Goal: Task Accomplishment & Management: Use online tool/utility

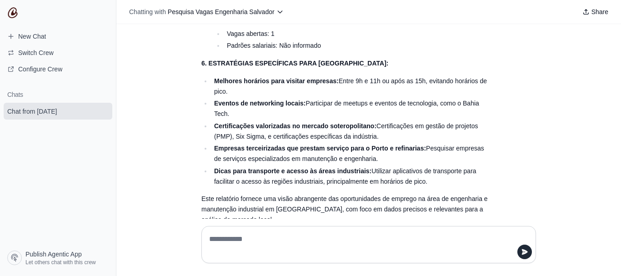
scroll to position [1447, 0]
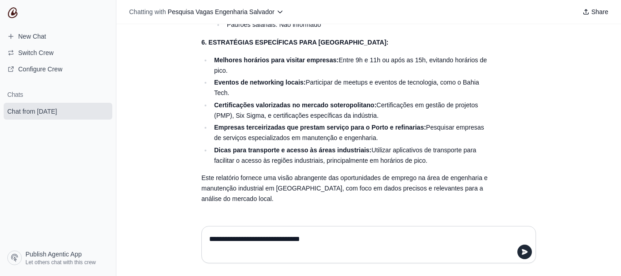
type textarea "**********"
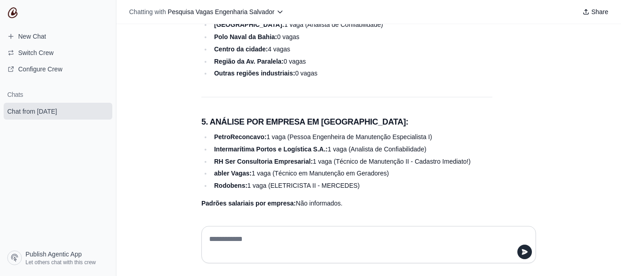
scroll to position [3095, 0]
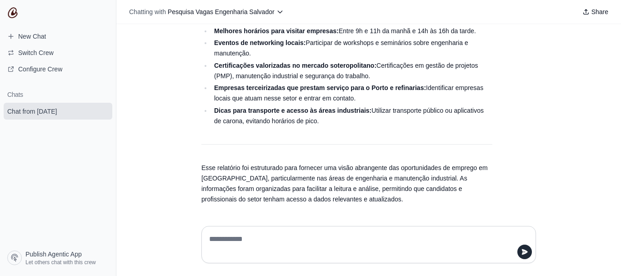
click at [354, 234] on textarea at bounding box center [368, 244] width 323 height 25
type textarea "**********"
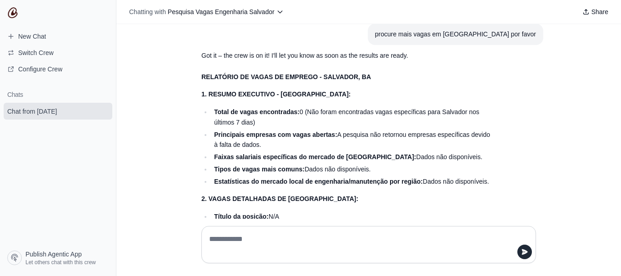
scroll to position [3241, 0]
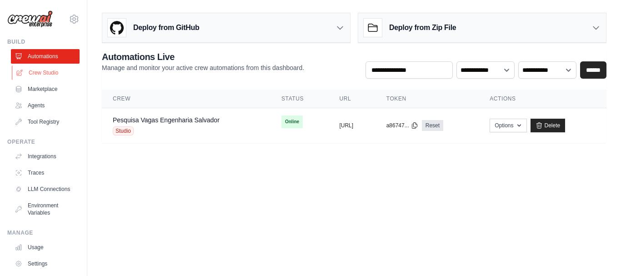
click at [56, 72] on link "Crew Studio" at bounding box center [46, 72] width 69 height 15
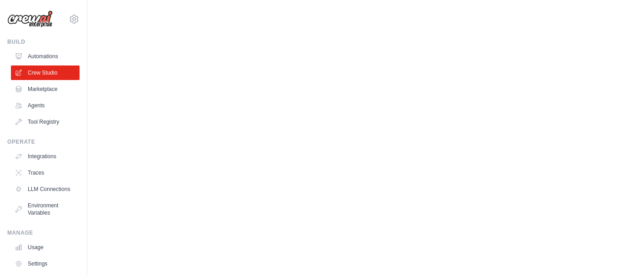
click at [48, 56] on link "Automations" at bounding box center [45, 56] width 69 height 15
click at [48, 57] on link "Automations" at bounding box center [46, 56] width 69 height 15
click at [31, 107] on link "Agents" at bounding box center [46, 105] width 69 height 15
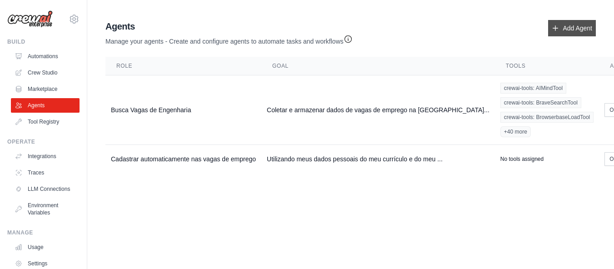
click at [563, 28] on link "Add Agent" at bounding box center [572, 28] width 48 height 16
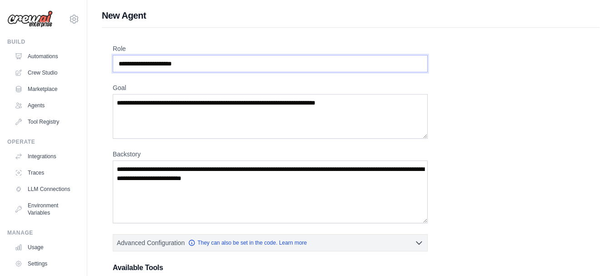
click at [184, 68] on input "Role" at bounding box center [270, 63] width 315 height 17
drag, startPoint x: 200, startPoint y: 63, endPoint x: 92, endPoint y: 57, distance: 107.9
click at [92, 57] on div "New Agent Role Goal Backstory Advanced Configuration They can also be set in th…" at bounding box center [350, 264] width 527 height 510
click at [143, 62] on input "**********" at bounding box center [270, 63] width 315 height 17
type input "**********"
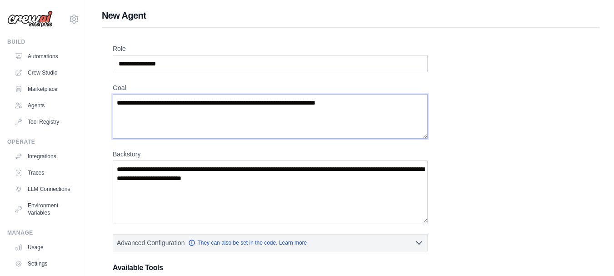
click at [152, 130] on textarea "Goal" at bounding box center [270, 116] width 315 height 45
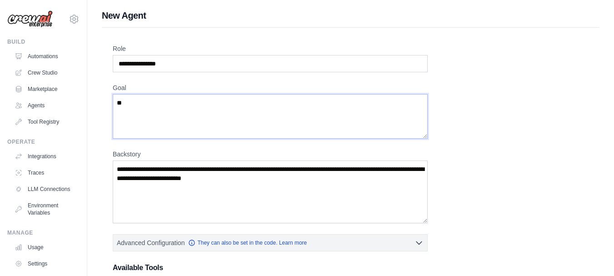
type textarea "*"
type textarea "**********"
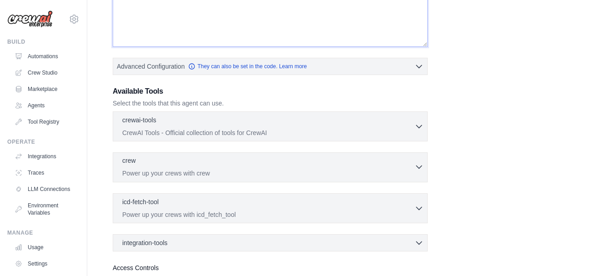
scroll to position [227, 0]
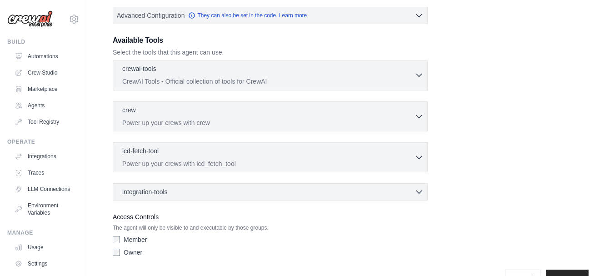
type textarea "**********"
click at [419, 75] on icon "button" at bounding box center [418, 74] width 9 height 9
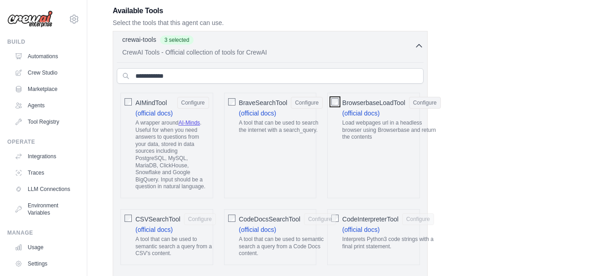
scroll to position [273, 0]
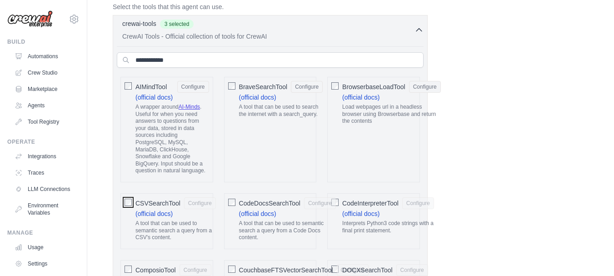
click at [132, 205] on div "CSVSearchTool Configure (official docs) A tool that can be used to semantic sea…" at bounding box center [166, 221] width 93 height 56
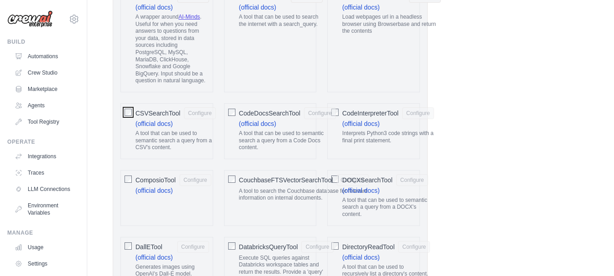
scroll to position [364, 0]
click at [334, 179] on div "CouchbaseFTSVectorSearchTool Configure" at bounding box center [304, 179] width 130 height 12
click at [231, 249] on div at bounding box center [231, 244] width 7 height 9
click at [132, 245] on div "DallETool Configure (official docs) Generates images using OpenAI's Dall-E mode…" at bounding box center [166, 266] width 93 height 61
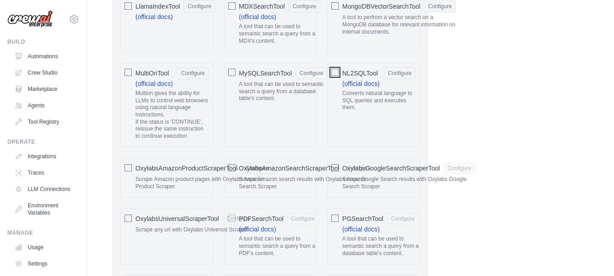
scroll to position [1045, 0]
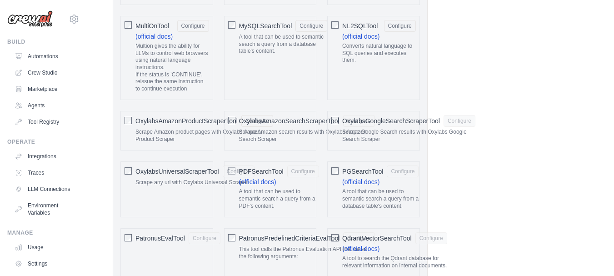
click at [335, 119] on span "OxylabsAmazonSearchScraperTool" at bounding box center [289, 120] width 100 height 9
click at [135, 238] on div "PatronusEvalTool Configure" at bounding box center [166, 252] width 93 height 49
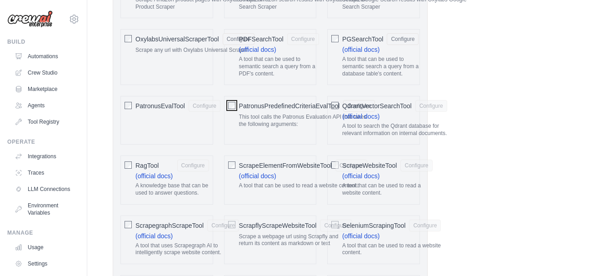
scroll to position [1182, 0]
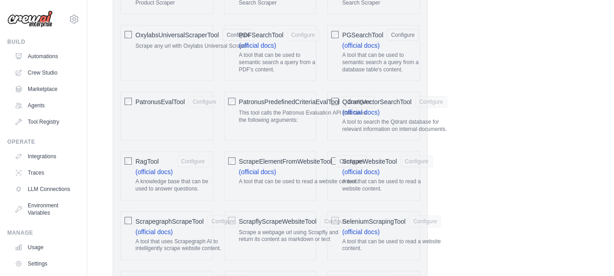
drag, startPoint x: 132, startPoint y: 222, endPoint x: 129, endPoint y: 175, distance: 47.8
click at [132, 222] on div "ScrapegraphScrapeTool Configure (official docs) A tool that uses Scrapegraph AI…" at bounding box center [166, 235] width 93 height 49
click at [333, 162] on div "ScrapeElementFromWebsiteTool Configure" at bounding box center [303, 161] width 128 height 12
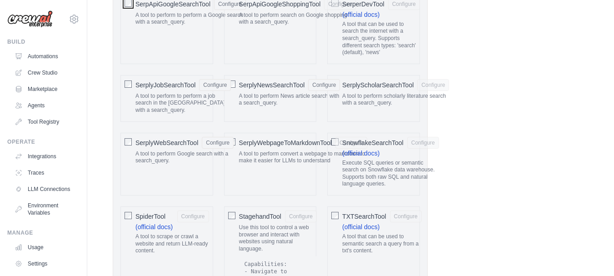
scroll to position [1545, 0]
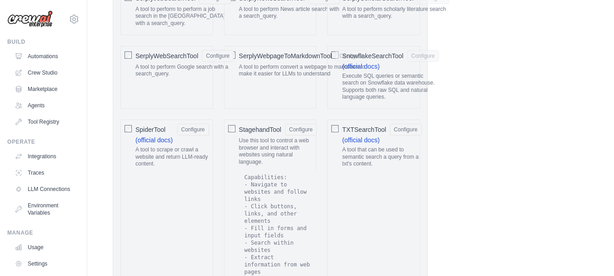
click at [334, 50] on div "SerplyWebpageToMarkdownTool Configure" at bounding box center [303, 56] width 128 height 12
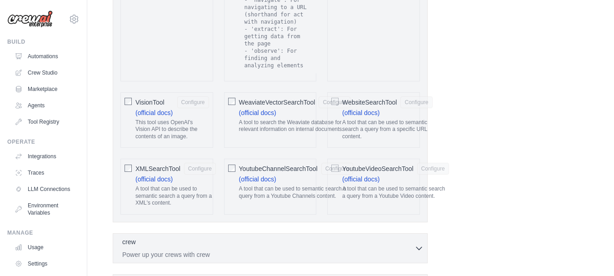
scroll to position [2000, 0]
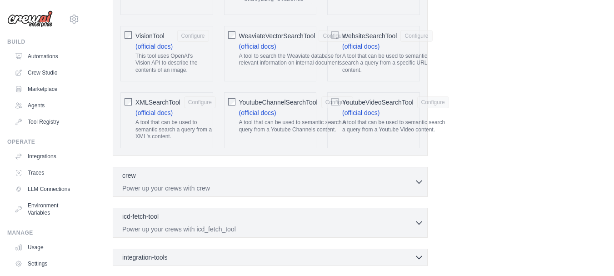
click at [236, 92] on div "YoutubeChannelSearchTool Configure (official docs) A tool that can be used to s…" at bounding box center [270, 120] width 93 height 56
click at [134, 92] on div "XMLSearchTool Configure (official docs) A tool that can be used to semantic sea…" at bounding box center [166, 120] width 93 height 56
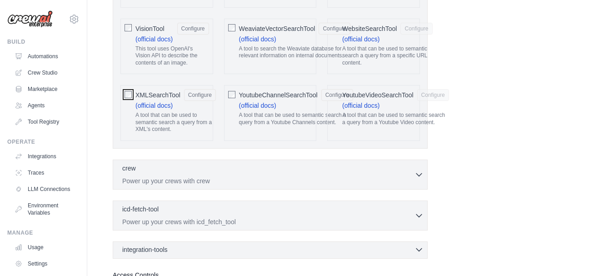
scroll to position [2061, 0]
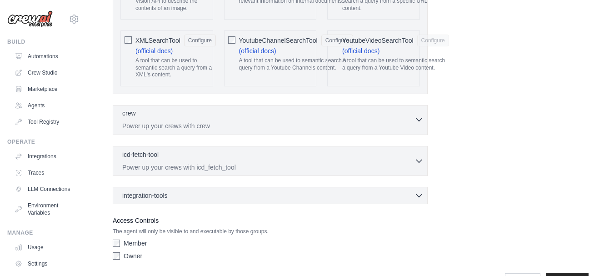
click at [419, 119] on icon "button" at bounding box center [418, 120] width 5 height 3
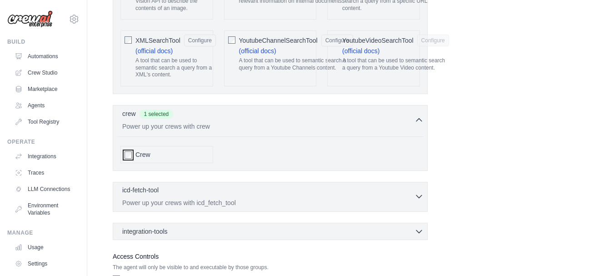
scroll to position [2097, 0]
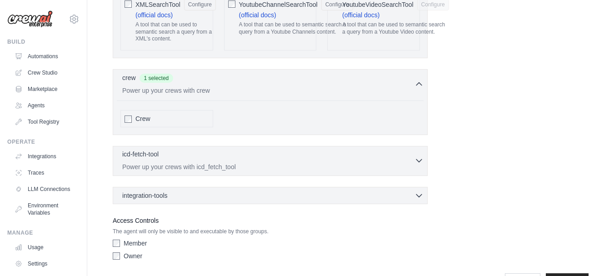
click at [333, 162] on p "Power up your crews with icd_fetch_tool" at bounding box center [268, 166] width 292 height 9
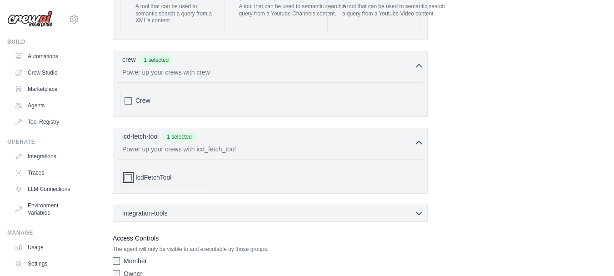
scroll to position [2133, 0]
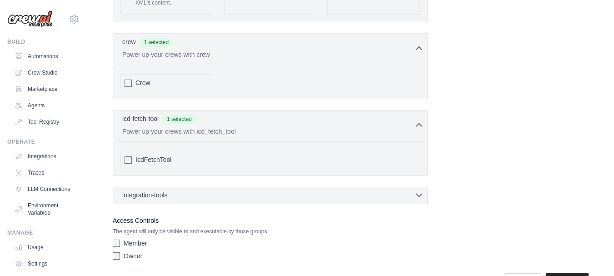
drag, startPoint x: 195, startPoint y: 165, endPoint x: 214, endPoint y: 175, distance: 21.3
click at [195, 191] on div "integration-tools 0 selected" at bounding box center [272, 195] width 301 height 9
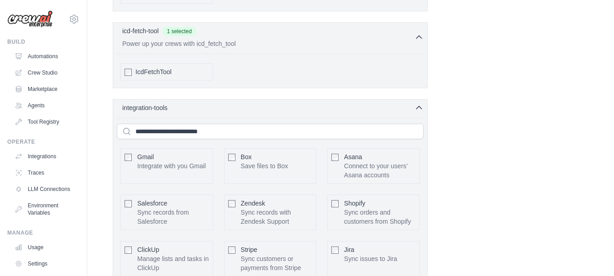
scroll to position [2224, 0]
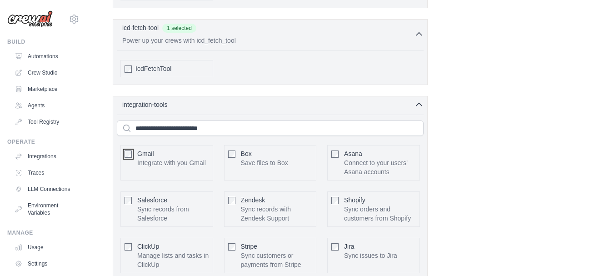
click at [148, 145] on div "Gmail Integrate with you Gmail Configure" at bounding box center [166, 162] width 93 height 35
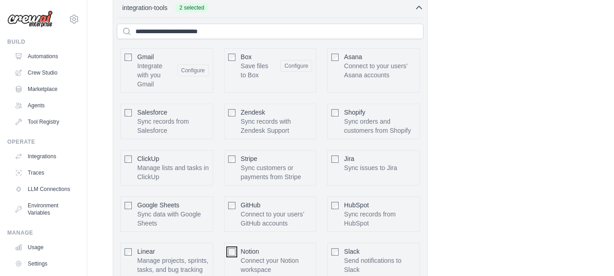
scroll to position [2412, 0]
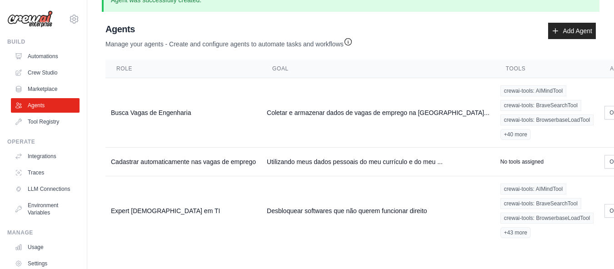
scroll to position [21, 34]
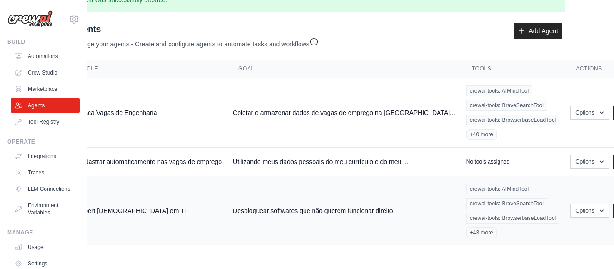
click at [413, 210] on td "Desbloquear softwares que não querem funcionar direito" at bounding box center [344, 211] width 234 height 70
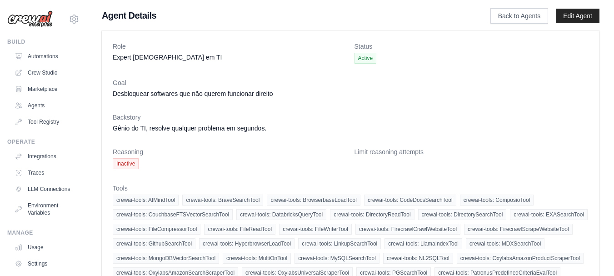
click at [121, 160] on span "Inactive" at bounding box center [126, 163] width 26 height 11
click at [124, 162] on span "Inactive" at bounding box center [126, 163] width 26 height 11
click at [532, 17] on link "Back to Agents" at bounding box center [519, 15] width 58 height 15
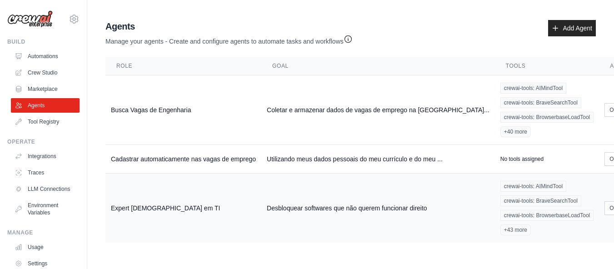
click at [152, 207] on td "Expert God em TI" at bounding box center [183, 209] width 156 height 70
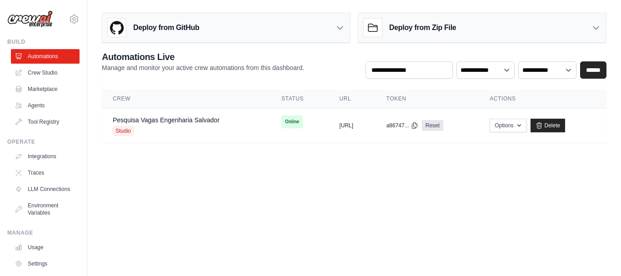
drag, startPoint x: 304, startPoint y: 204, endPoint x: 167, endPoint y: 205, distance: 137.2
click at [304, 204] on body "lucas.neves.miranda@gmail.com Settings Build Automations Crew Studio Resources …" at bounding box center [310, 138] width 621 height 276
click at [38, 109] on link "Agents" at bounding box center [46, 105] width 69 height 15
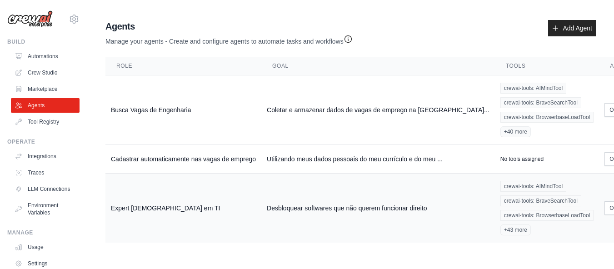
click at [221, 202] on td "Expert [DEMOGRAPHIC_DATA] em TI" at bounding box center [183, 209] width 156 height 70
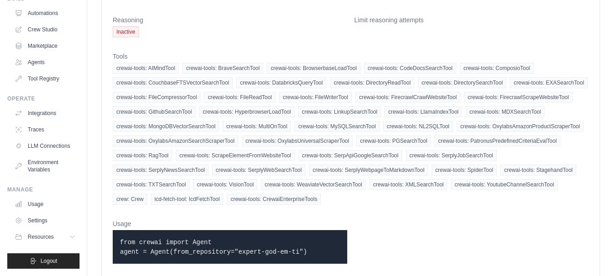
scroll to position [50, 0]
click at [50, 112] on link "Integrations" at bounding box center [46, 113] width 69 height 15
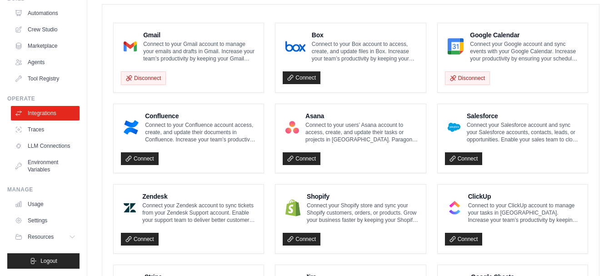
scroll to position [227, 0]
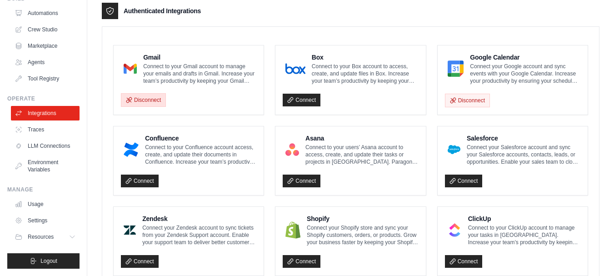
click at [145, 104] on button "Disconnect" at bounding box center [143, 100] width 45 height 14
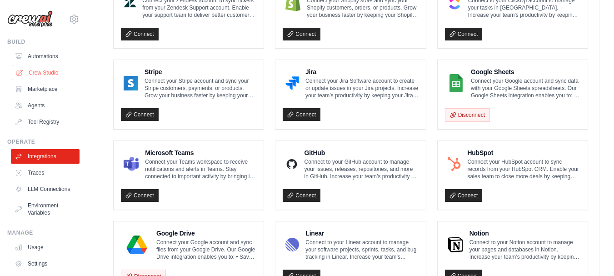
click at [54, 75] on link "Crew Studio" at bounding box center [46, 72] width 69 height 15
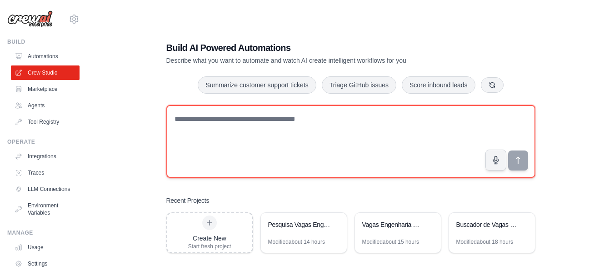
click at [220, 125] on textarea at bounding box center [350, 141] width 369 height 73
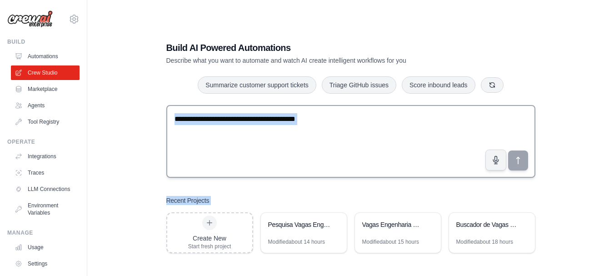
drag, startPoint x: 215, startPoint y: 216, endPoint x: 232, endPoint y: 130, distance: 87.5
click at [232, 130] on div "Build AI Powered Automations Describe what you want to automate and watch AI cr…" at bounding box center [350, 147] width 391 height 241
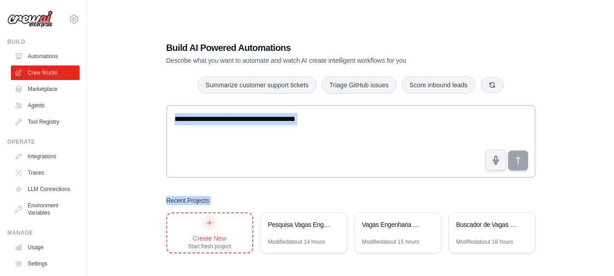
click at [217, 226] on div "Create New Start fresh project" at bounding box center [209, 232] width 43 height 35
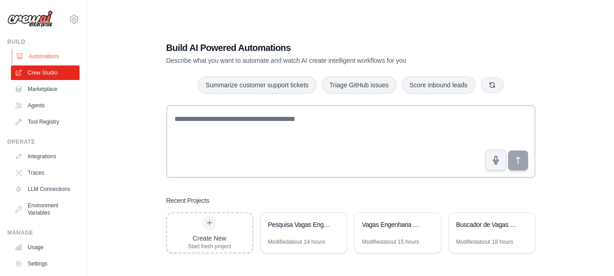
click at [46, 54] on link "Automations" at bounding box center [46, 56] width 69 height 15
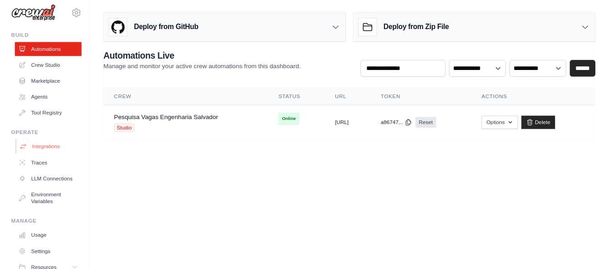
scroll to position [5, 0]
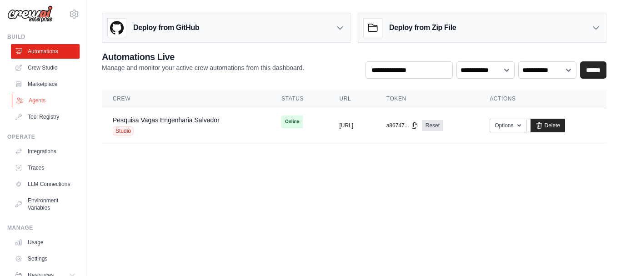
click at [33, 107] on link "Agents" at bounding box center [46, 100] width 69 height 15
click at [34, 102] on link "Agents" at bounding box center [46, 100] width 69 height 15
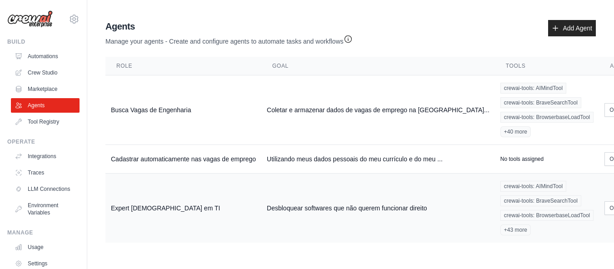
click at [251, 203] on td "Expert God em TI" at bounding box center [183, 209] width 156 height 70
click at [178, 116] on td "Busca Vagas de Engenharia" at bounding box center [183, 110] width 156 height 70
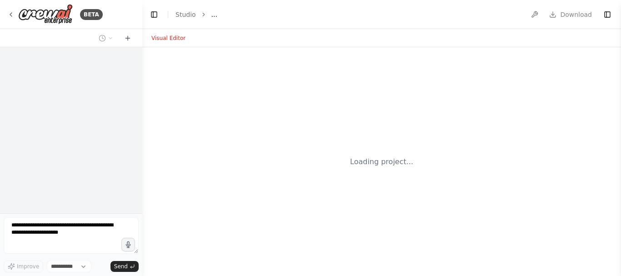
select select "****"
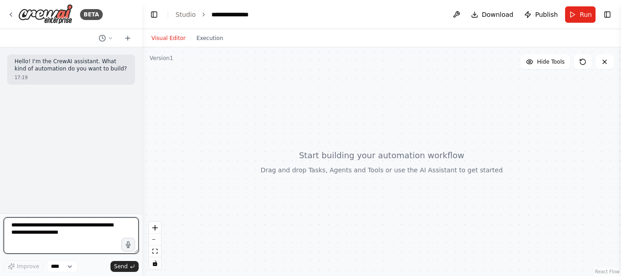
click at [55, 239] on textarea at bounding box center [71, 235] width 135 height 36
type textarea "**********"
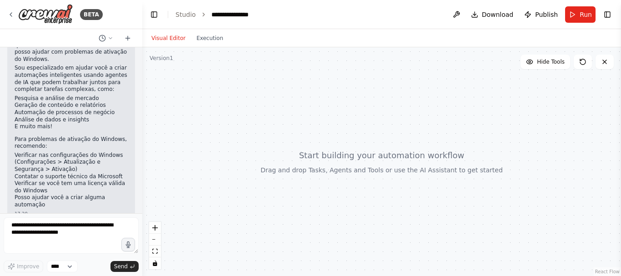
scroll to position [129, 0]
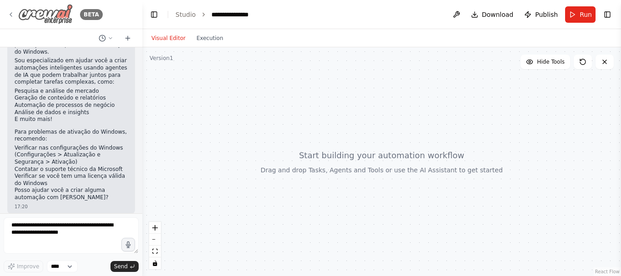
click at [10, 12] on icon at bounding box center [10, 14] width 7 height 7
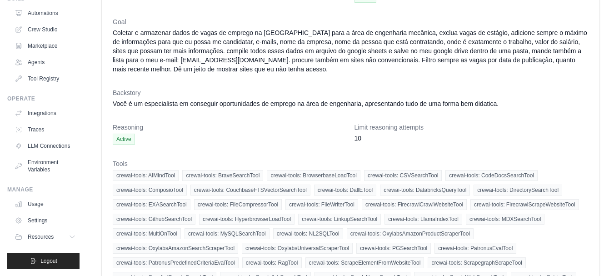
scroll to position [91, 0]
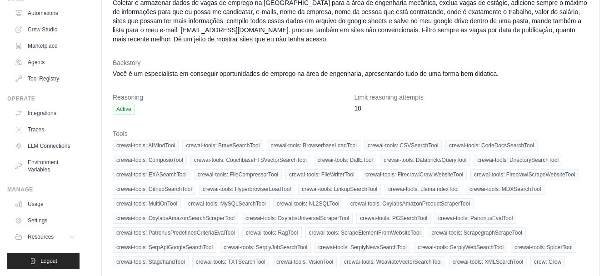
click at [126, 109] on span "Active" at bounding box center [124, 109] width 22 height 11
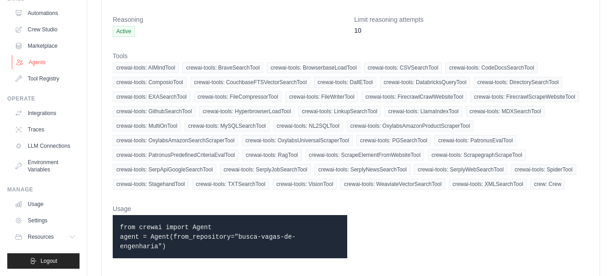
scroll to position [0, 0]
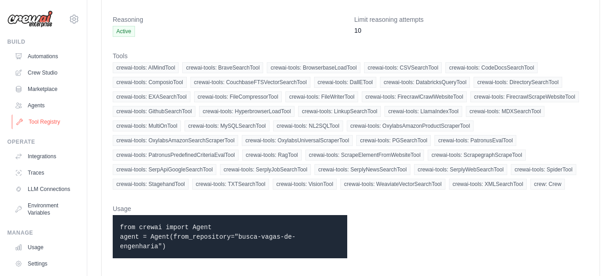
click at [42, 125] on link "Tool Registry" at bounding box center [46, 122] width 69 height 15
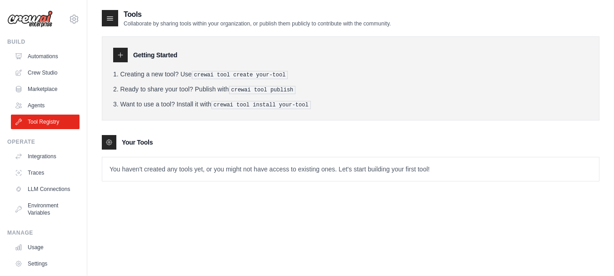
click at [149, 167] on p "You haven't created any tools yet, or you might not have access to existing one…" at bounding box center [350, 169] width 497 height 24
click at [214, 165] on p "You haven't created any tools yet, or you might not have access to existing one…" at bounding box center [350, 169] width 497 height 24
click at [55, 72] on link "Crew Studio" at bounding box center [46, 72] width 69 height 15
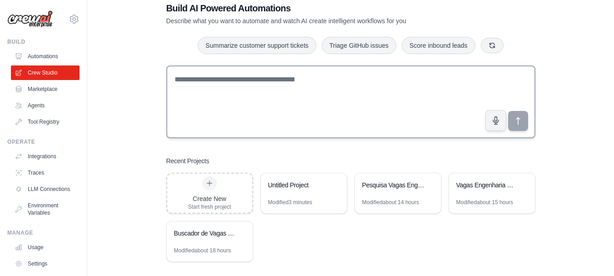
scroll to position [31, 0]
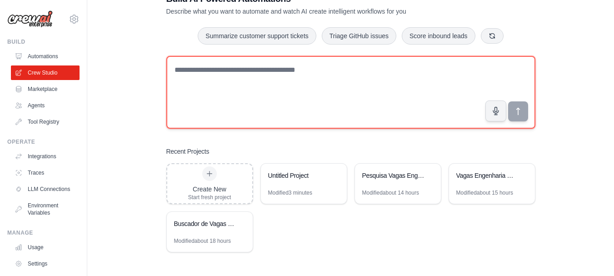
click at [243, 89] on textarea at bounding box center [350, 92] width 369 height 73
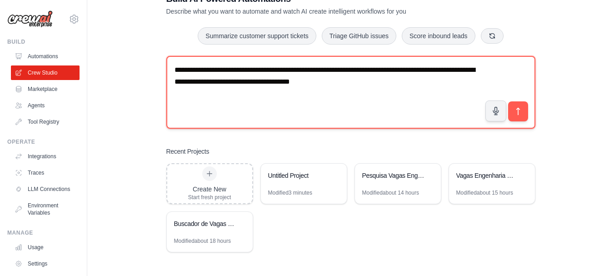
click at [367, 69] on textarea "**********" at bounding box center [350, 92] width 369 height 73
click at [393, 70] on textarea "**********" at bounding box center [350, 92] width 369 height 73
click at [395, 72] on textarea "**********" at bounding box center [350, 92] width 369 height 73
click at [444, 83] on textarea "**********" at bounding box center [350, 92] width 369 height 73
drag, startPoint x: 442, startPoint y: 89, endPoint x: 295, endPoint y: 88, distance: 146.8
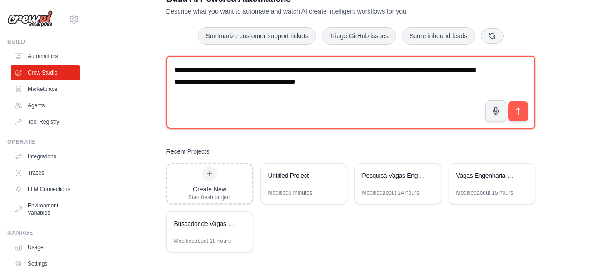
click at [295, 88] on textarea "**********" at bounding box center [350, 92] width 369 height 73
type textarea "**********"
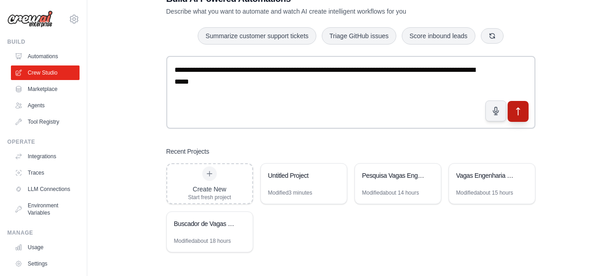
click at [516, 111] on icon "submit" at bounding box center [518, 112] width 10 height 10
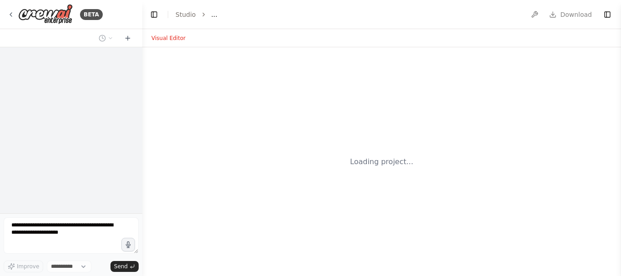
select select "****"
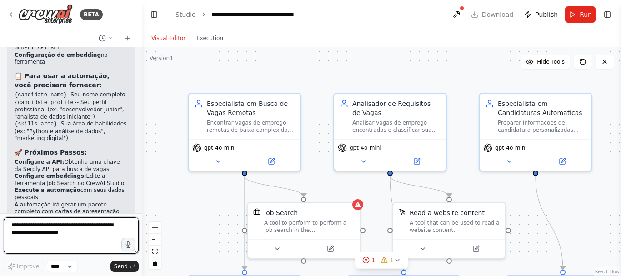
scroll to position [888, 0]
